Goal: Check status: Check status

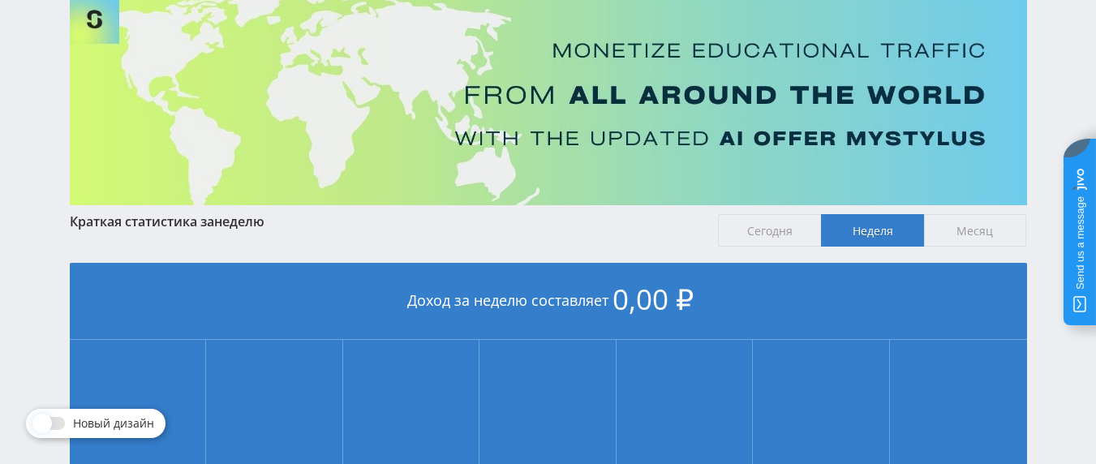
scroll to position [97, 0]
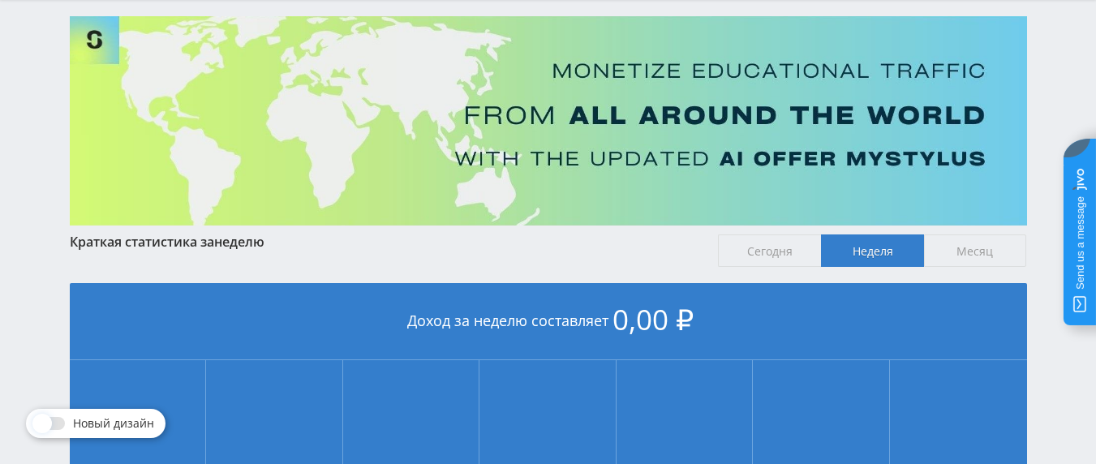
click at [945, 262] on span "Месяц" at bounding box center [975, 250] width 103 height 32
click at [0, 0] on input "Месяц" at bounding box center [0, 0] width 0 height 0
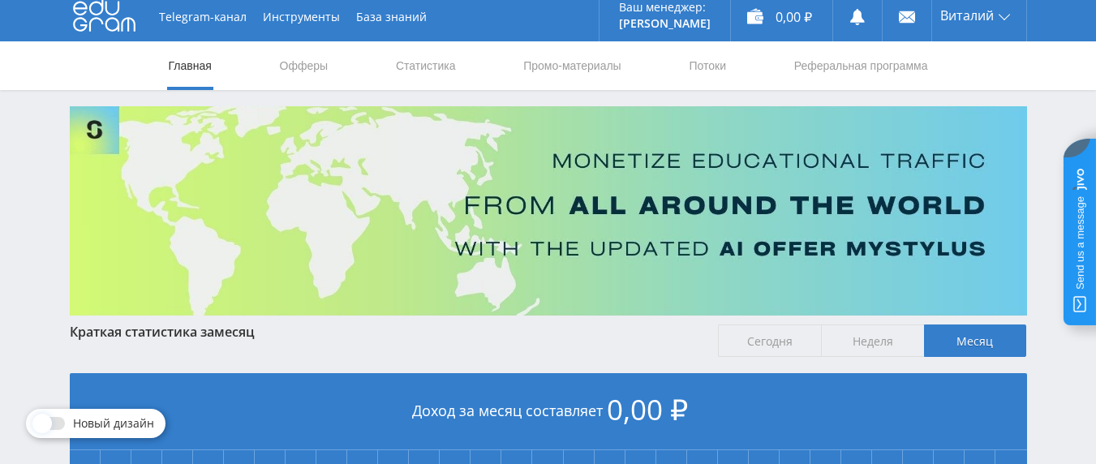
scroll to position [0, 0]
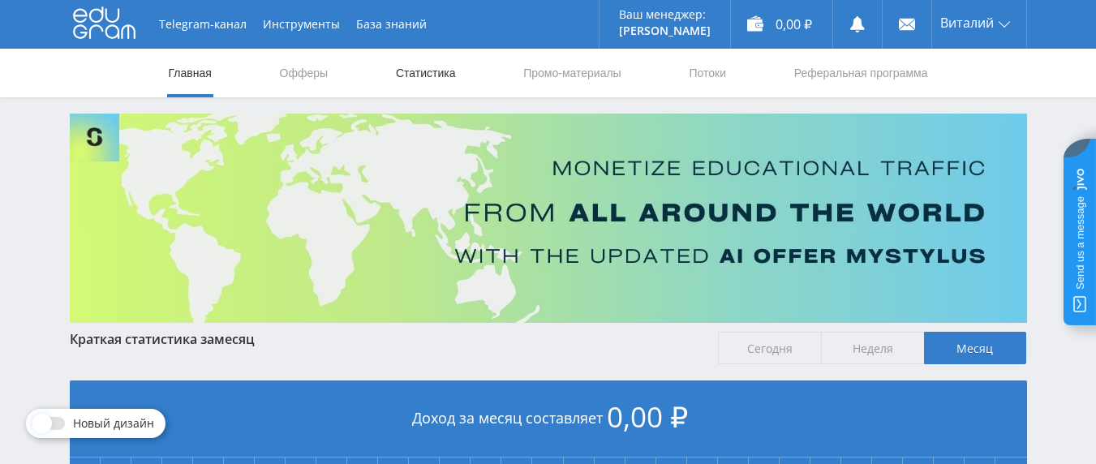
click at [427, 71] on link "Статистика" at bounding box center [425, 73] width 63 height 49
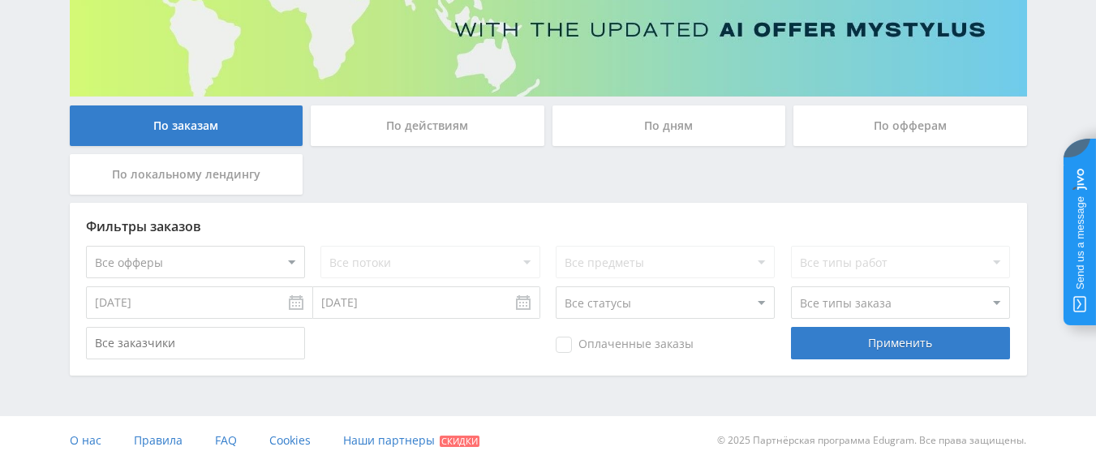
scroll to position [227, 0]
click at [704, 127] on div "По дням" at bounding box center [669, 125] width 234 height 41
click at [0, 0] on input "По дням" at bounding box center [0, 0] width 0 height 0
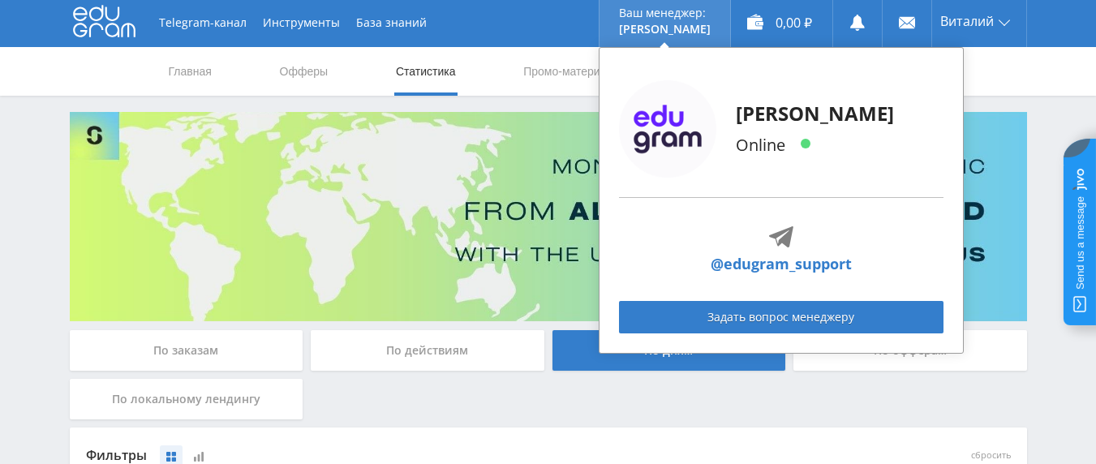
scroll to position [0, 0]
